Goal: Complete application form

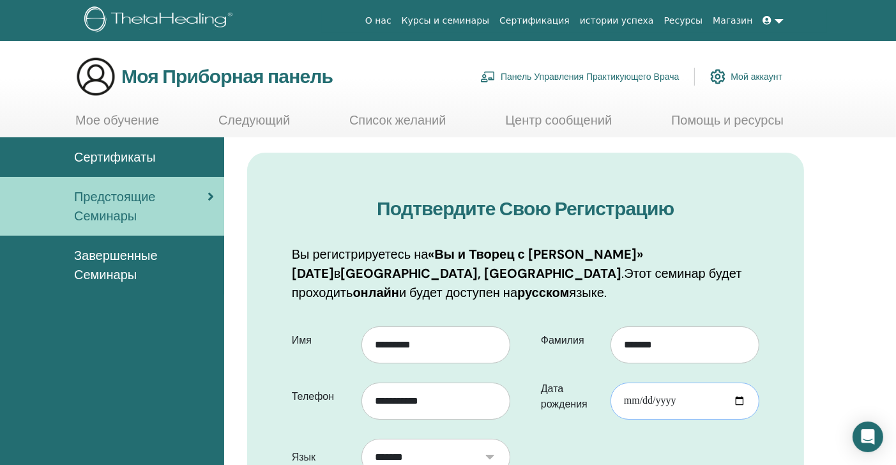
click at [627, 398] on input "Дата рождения" at bounding box center [684, 400] width 149 height 37
click at [739, 398] on input "Дата рождения" at bounding box center [684, 400] width 149 height 37
drag, startPoint x: 590, startPoint y: 389, endPoint x: 602, endPoint y: 393, distance: 12.5
click at [591, 389] on label "Дата рождения" at bounding box center [570, 397] width 79 height 40
click at [610, 389] on input "Дата рождения" at bounding box center [684, 400] width 149 height 37
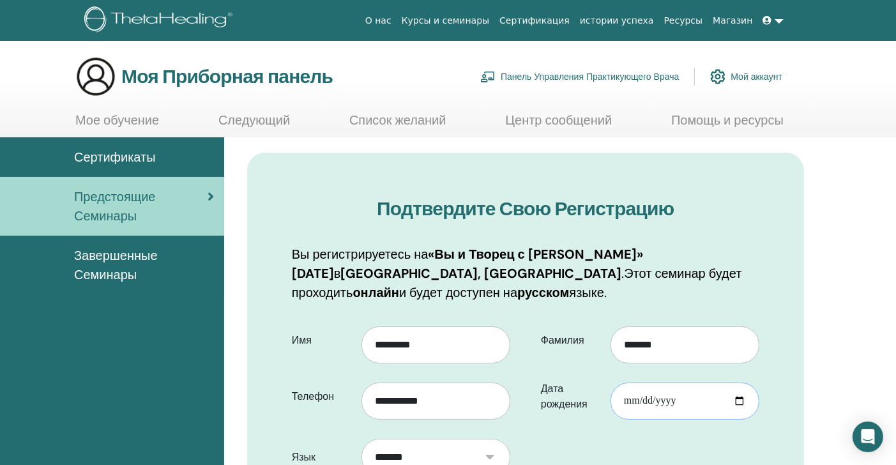
type input "**********"
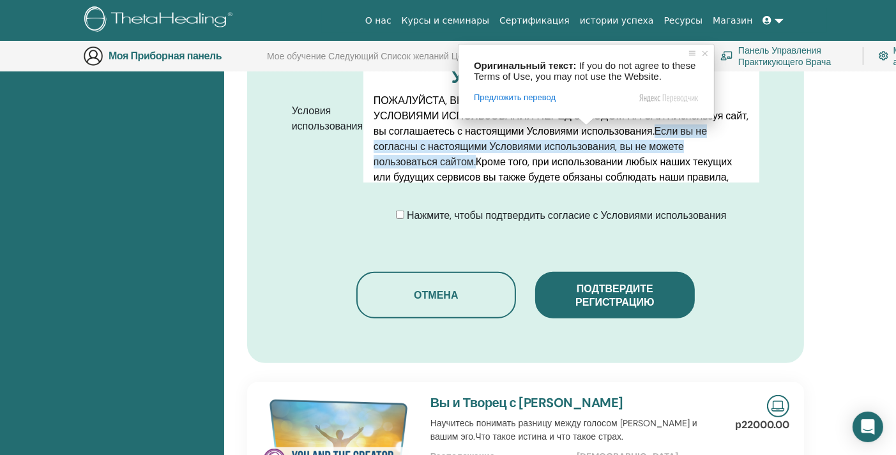
scroll to position [669, 0]
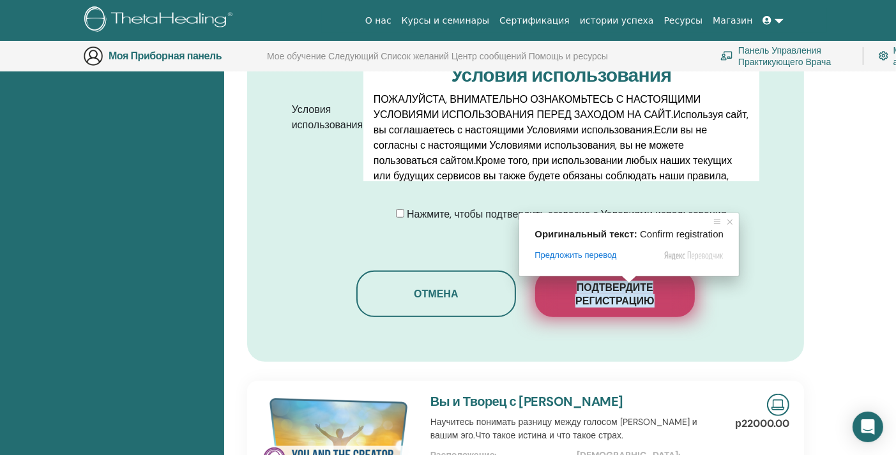
click at [632, 290] on ya-tr-span "Подтвердите регистрацию" at bounding box center [614, 294] width 79 height 27
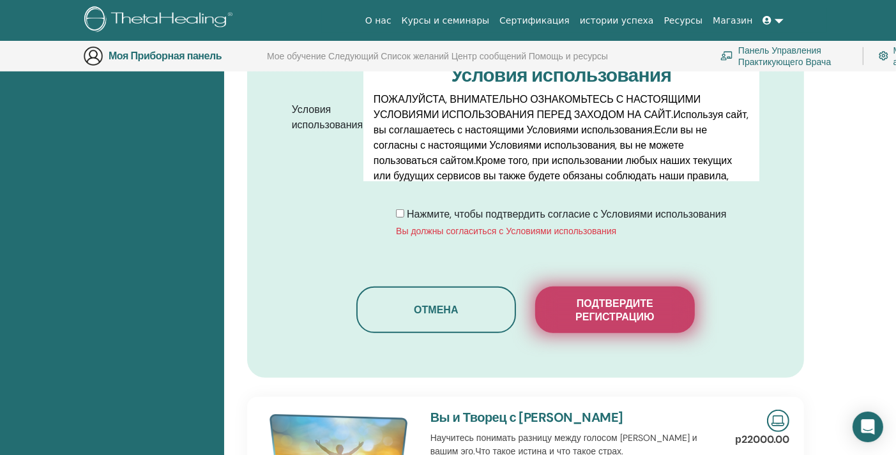
click at [599, 293] on button "Подтвердите регистрацию" at bounding box center [615, 310] width 160 height 47
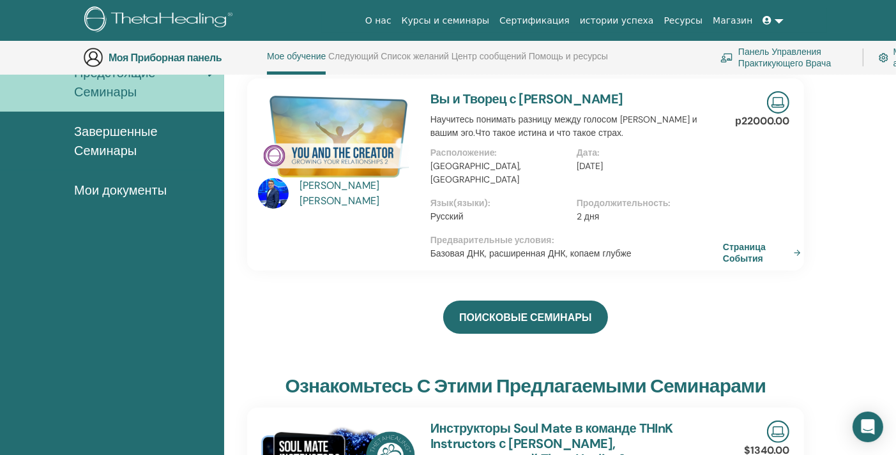
scroll to position [289, 0]
